Goal: Navigation & Orientation: Understand site structure

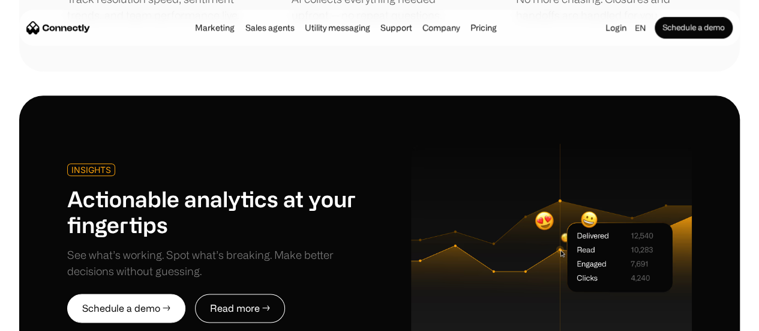
scroll to position [2940, 0]
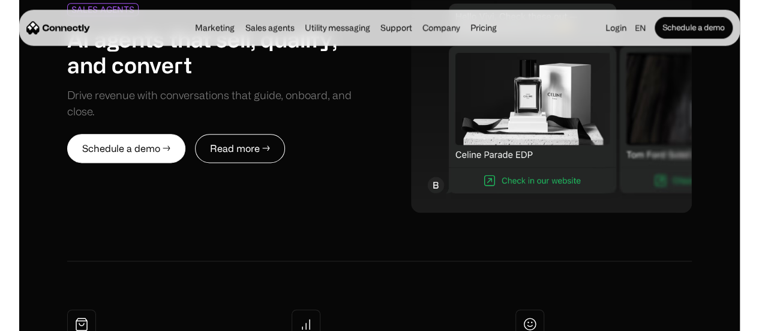
scroll to position [5256, 0]
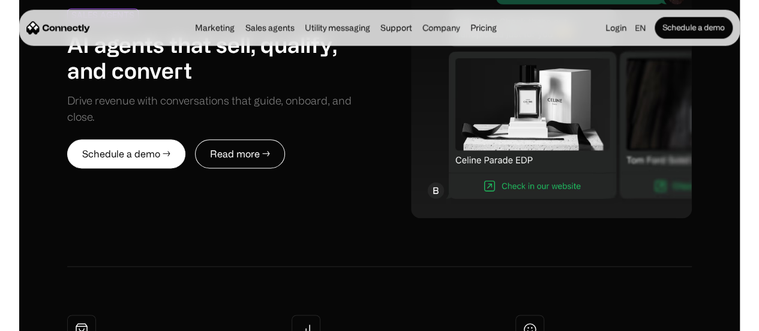
click at [263, 35] on div "Marketing Sales agents Utility messaging Support Company About us Careers Conta…" at bounding box center [346, 27] width 312 height 17
click at [258, 28] on link "Sales agents" at bounding box center [269, 28] width 56 height 10
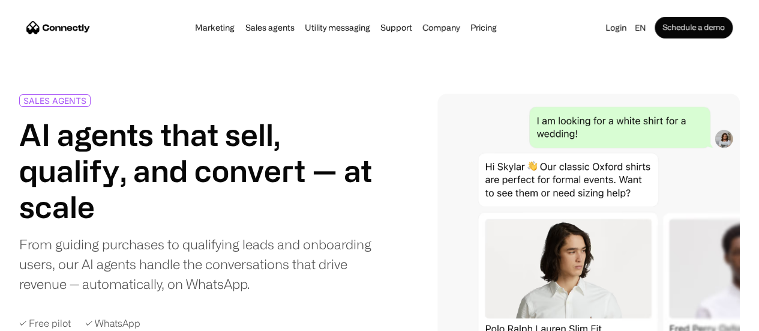
click at [90, 29] on img "home" at bounding box center [58, 27] width 64 height 13
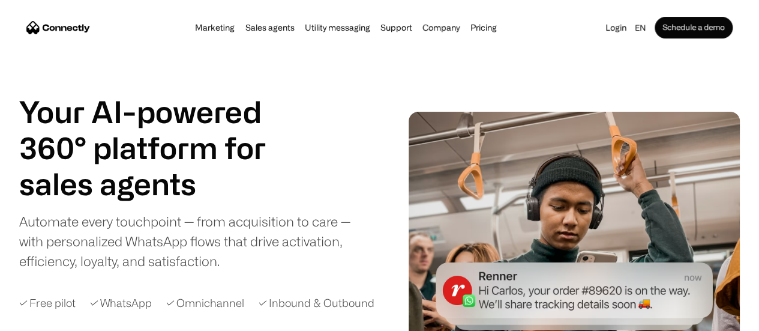
click at [20, 121] on div "Your AI-powered 360° platform for sales agents support utility sales agents Aut…" at bounding box center [379, 229] width 759 height 270
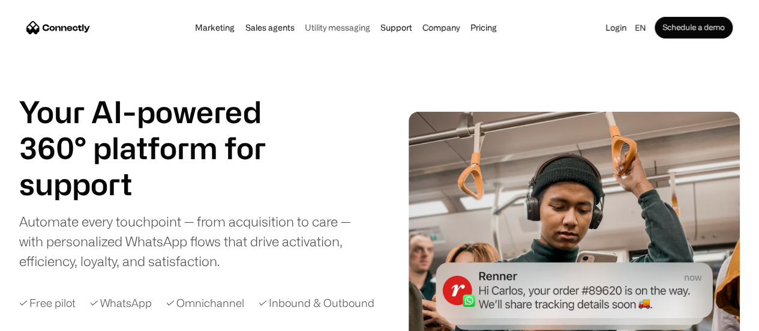
click at [313, 28] on link "Utility messaging" at bounding box center [337, 28] width 73 height 10
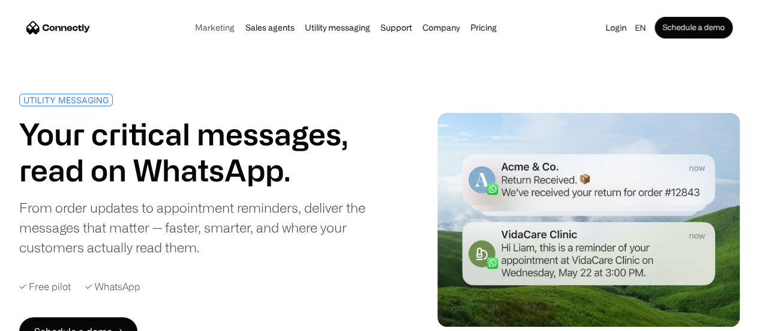
click at [191, 32] on link "Marketing" at bounding box center [214, 28] width 47 height 10
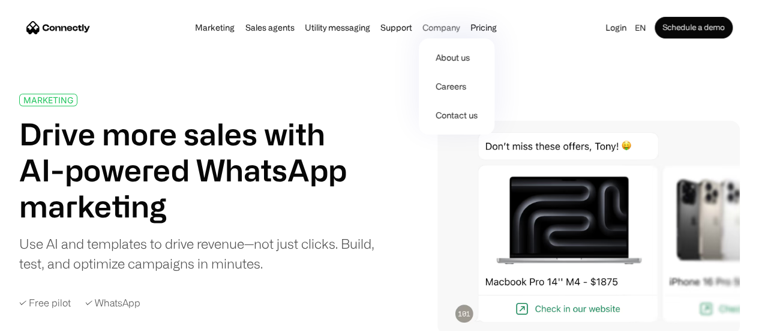
click at [454, 29] on div "Company" at bounding box center [440, 27] width 37 height 17
click at [445, 29] on div "Company" at bounding box center [440, 27] width 37 height 17
click at [443, 61] on link "About us" at bounding box center [457, 57] width 66 height 29
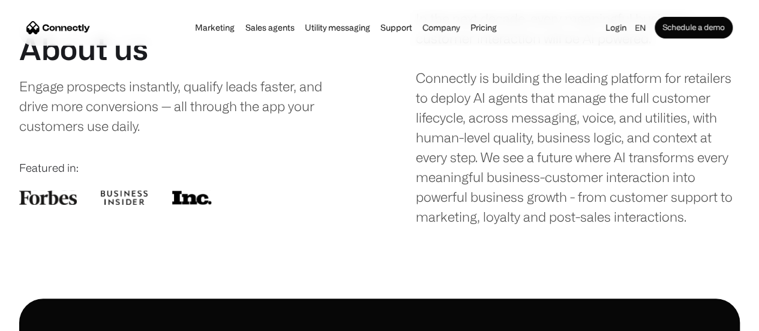
scroll to position [110, 0]
